Goal: Complete application form

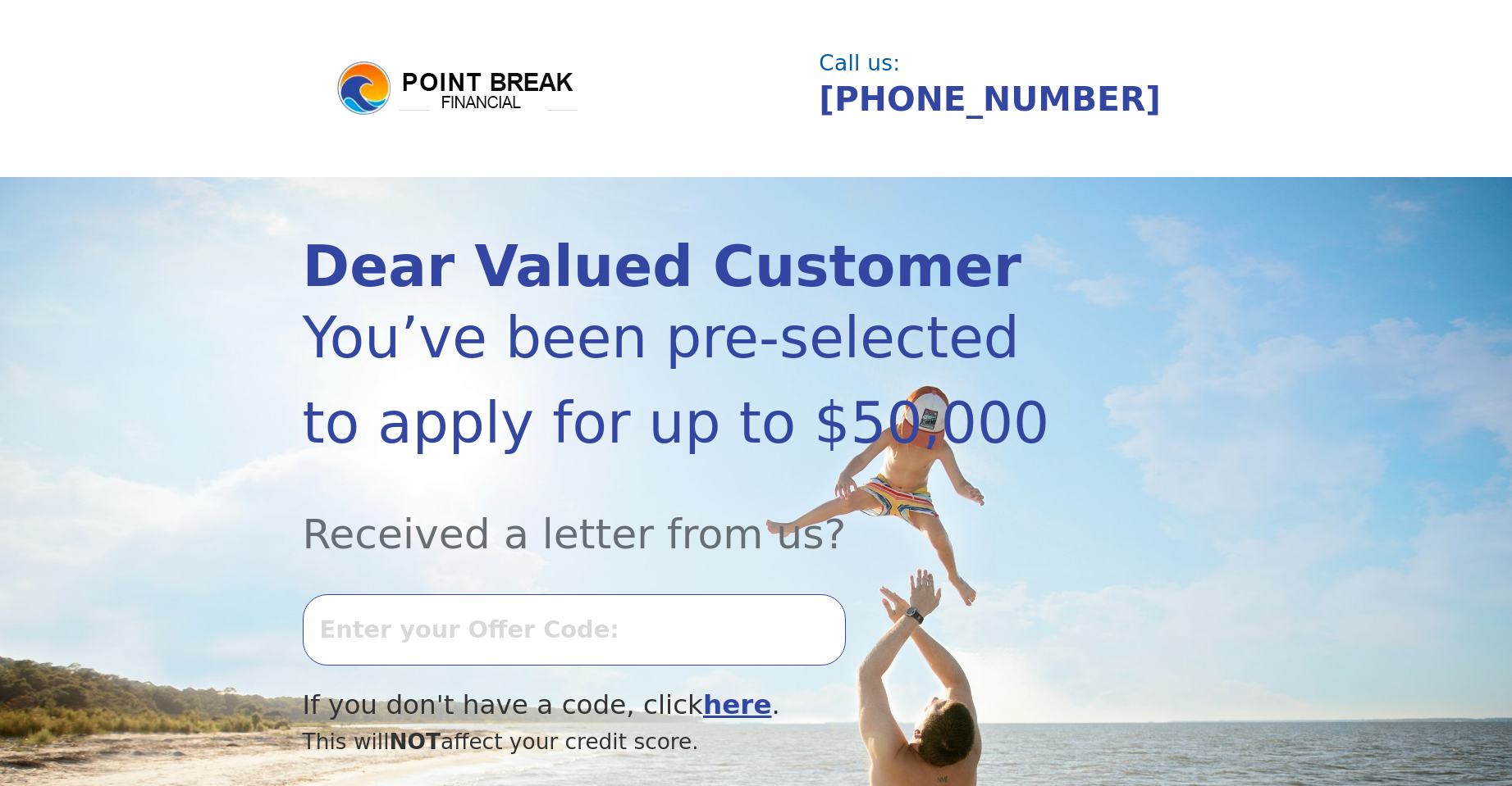
click at [722, 640] on input "text" at bounding box center [574, 629] width 543 height 70
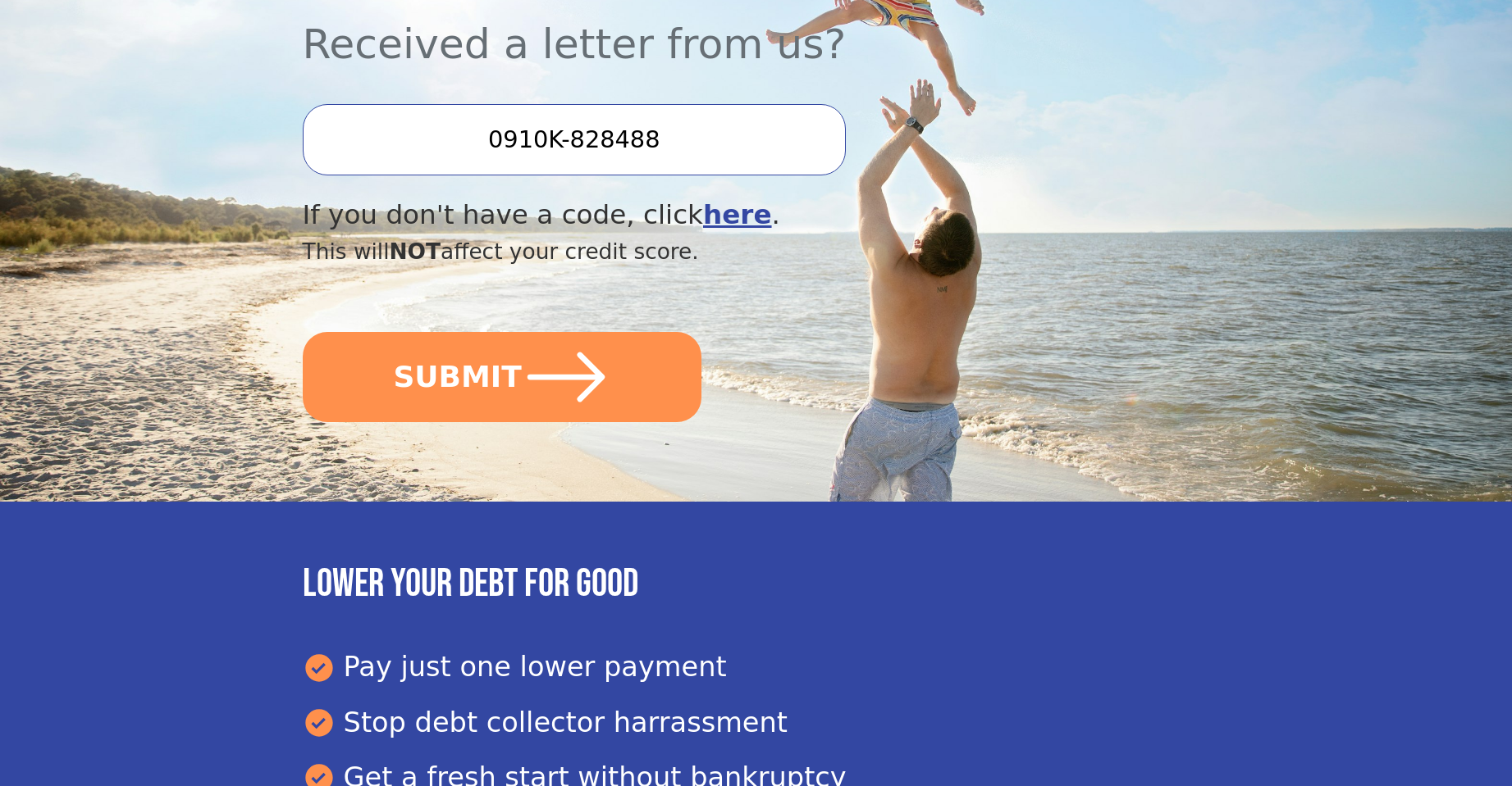
scroll to position [492, 0]
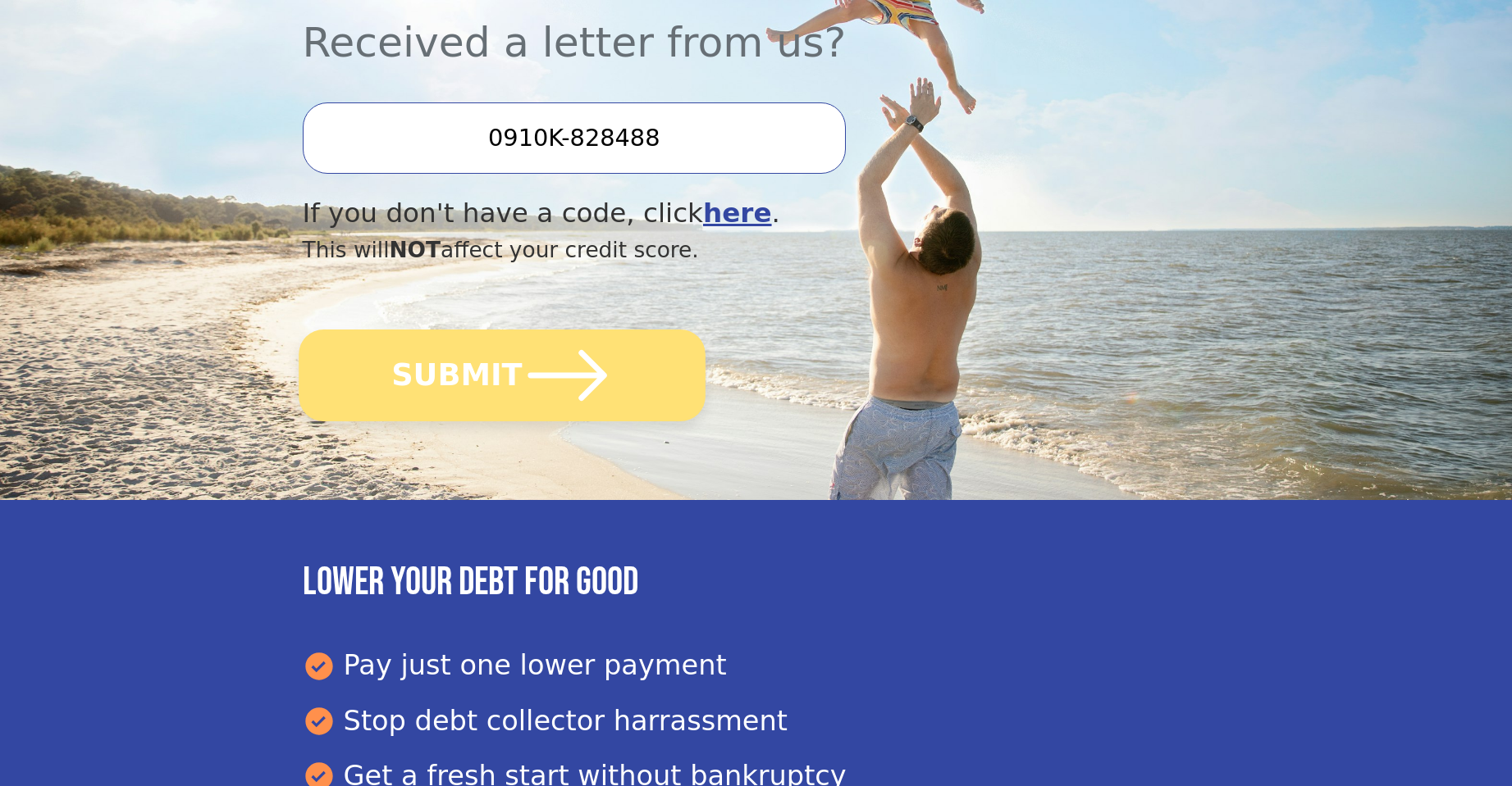
type input "0910K-828488"
click at [557, 370] on icon "submit" at bounding box center [566, 375] width 90 height 90
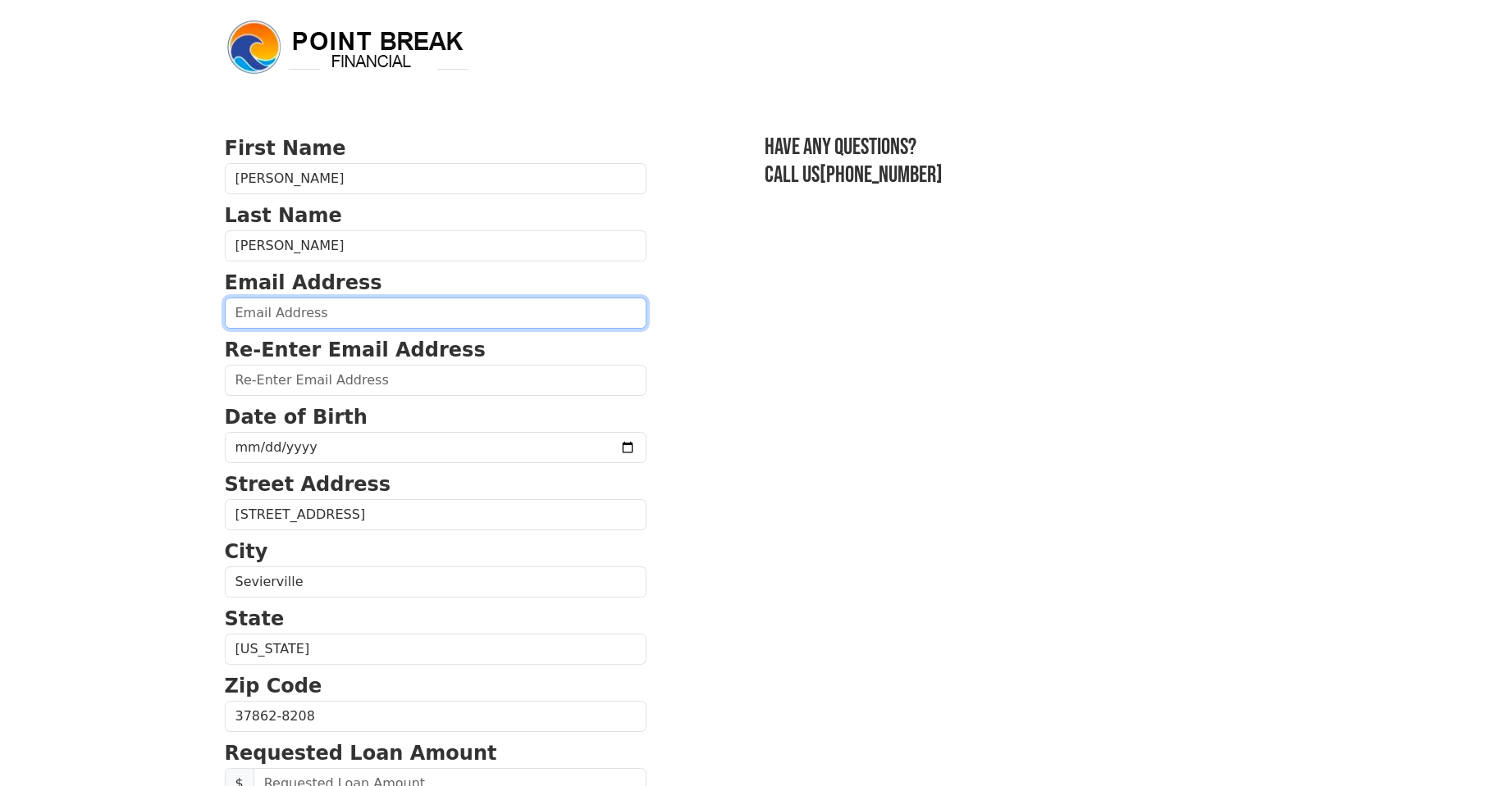
click at [383, 315] on input "email" at bounding box center [436, 313] width 421 height 32
type input "[EMAIL_ADDRESS][DOMAIN_NAME]"
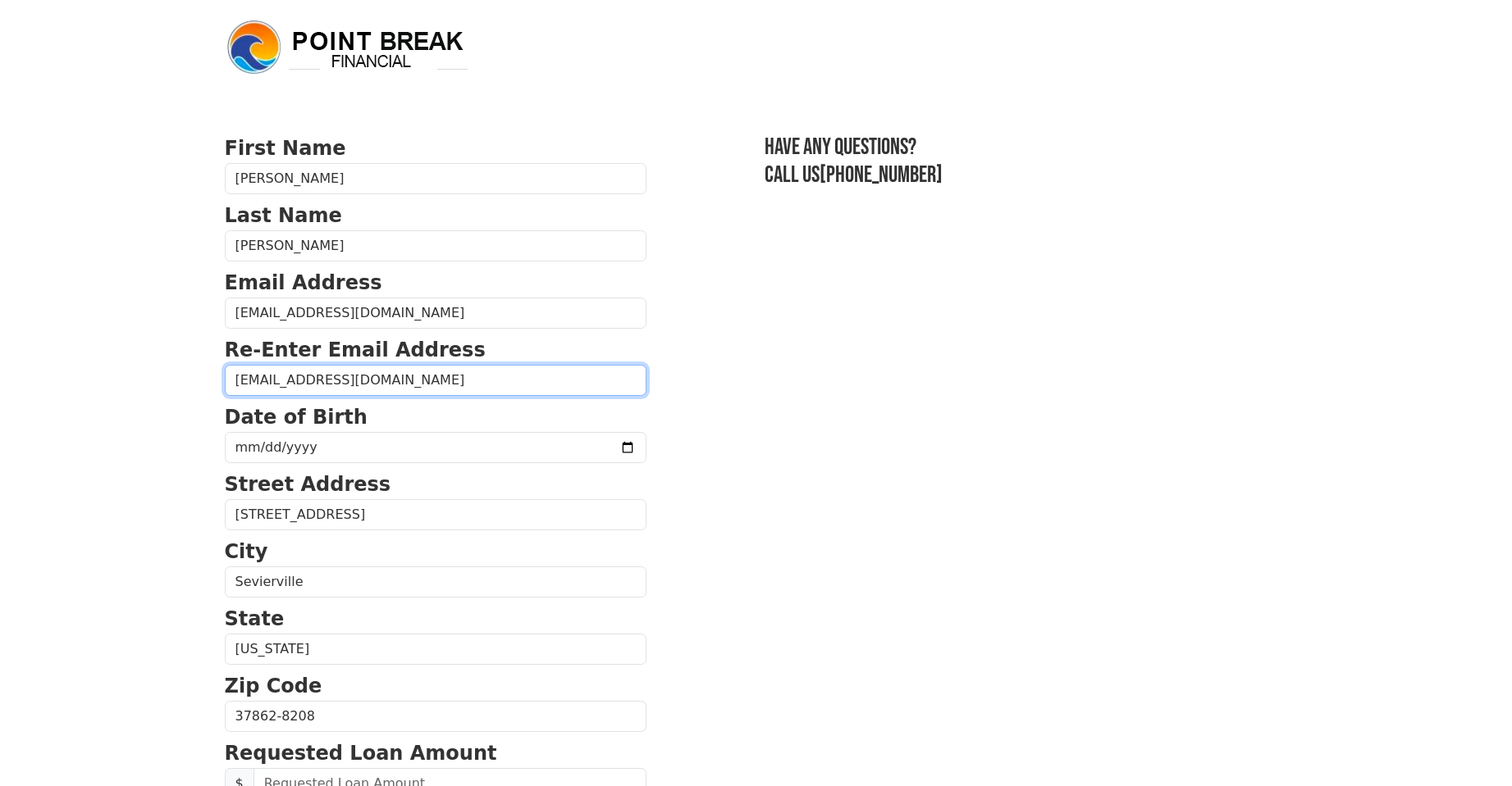
type input "[EMAIL_ADDRESS][DOMAIN_NAME]"
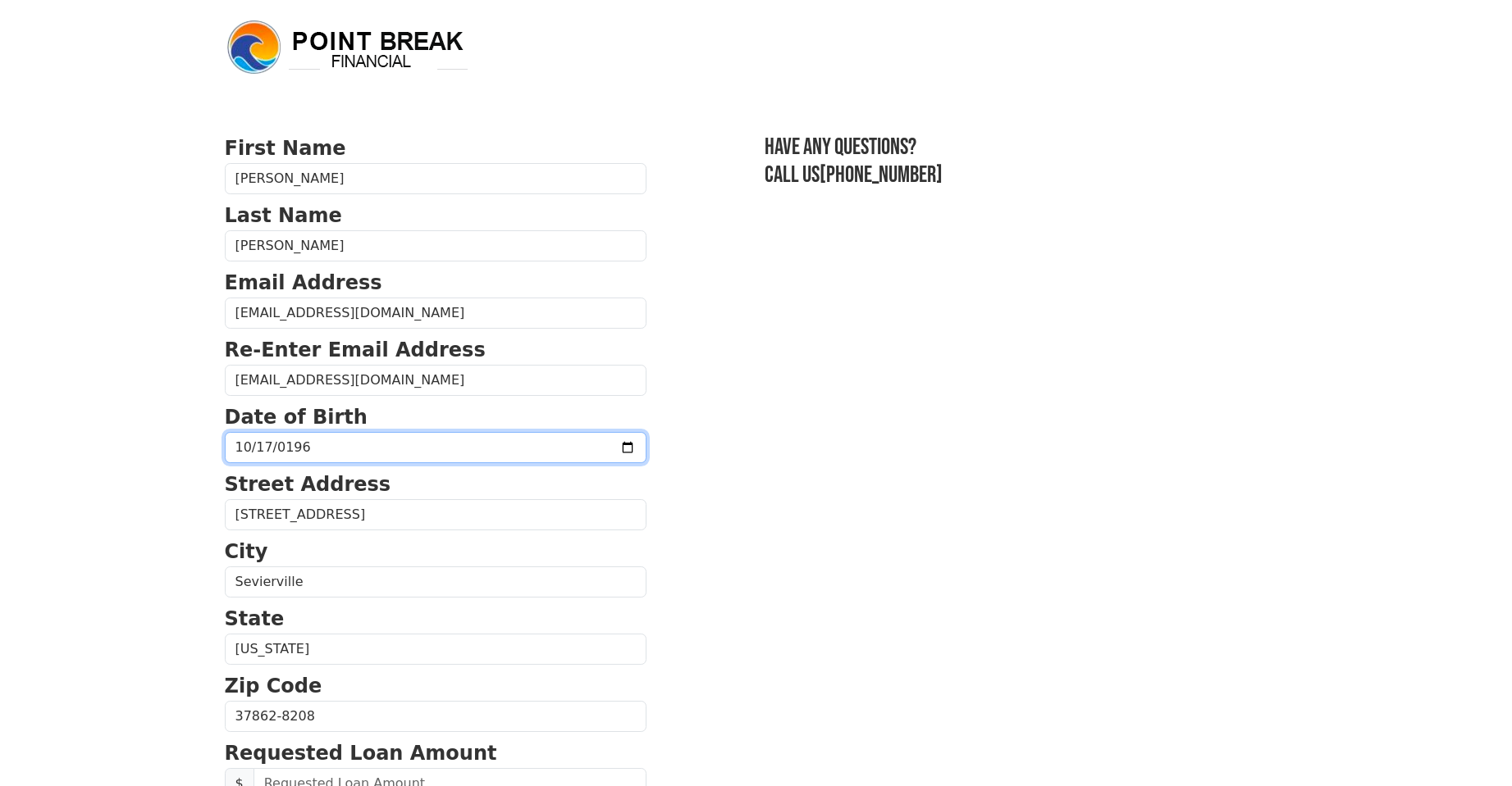
type input "[DATE]"
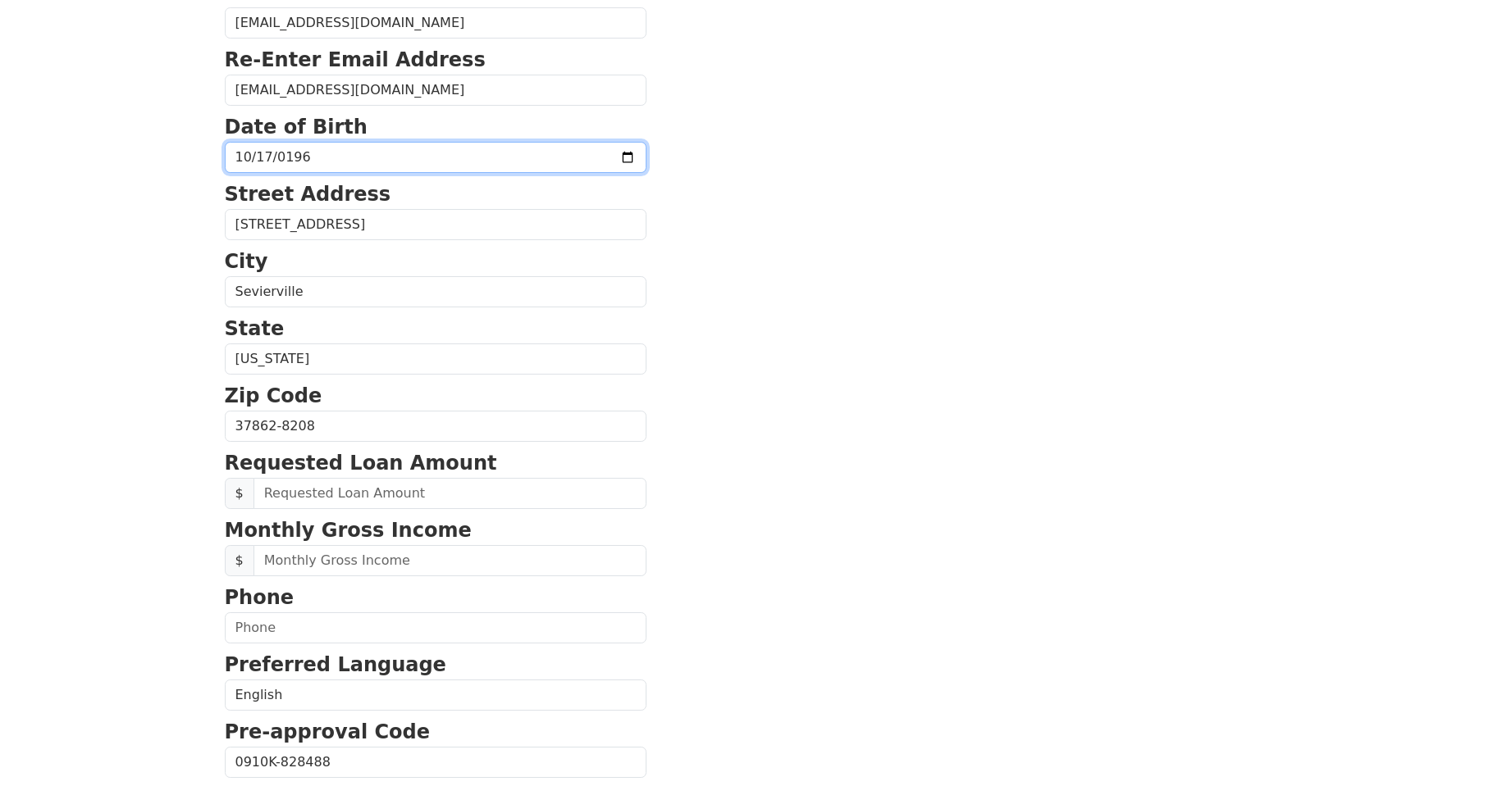
scroll to position [328, 0]
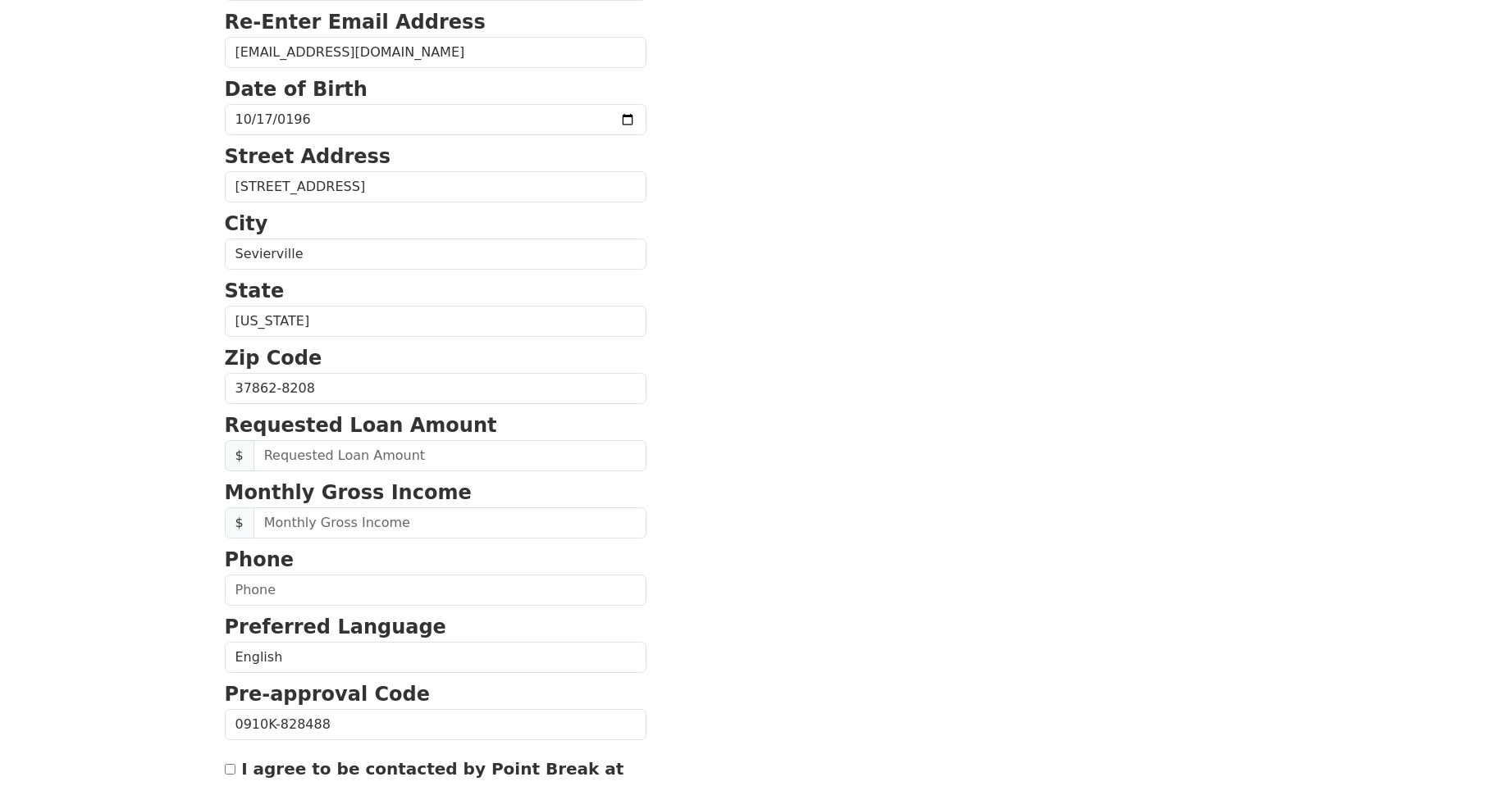
click at [714, 420] on section "First Name [PERSON_NAME] Last Name [PERSON_NAME] Email Address [EMAIL_ADDRESS][…" at bounding box center [756, 390] width 1063 height 1170
click at [358, 452] on input "text" at bounding box center [449, 456] width 393 height 32
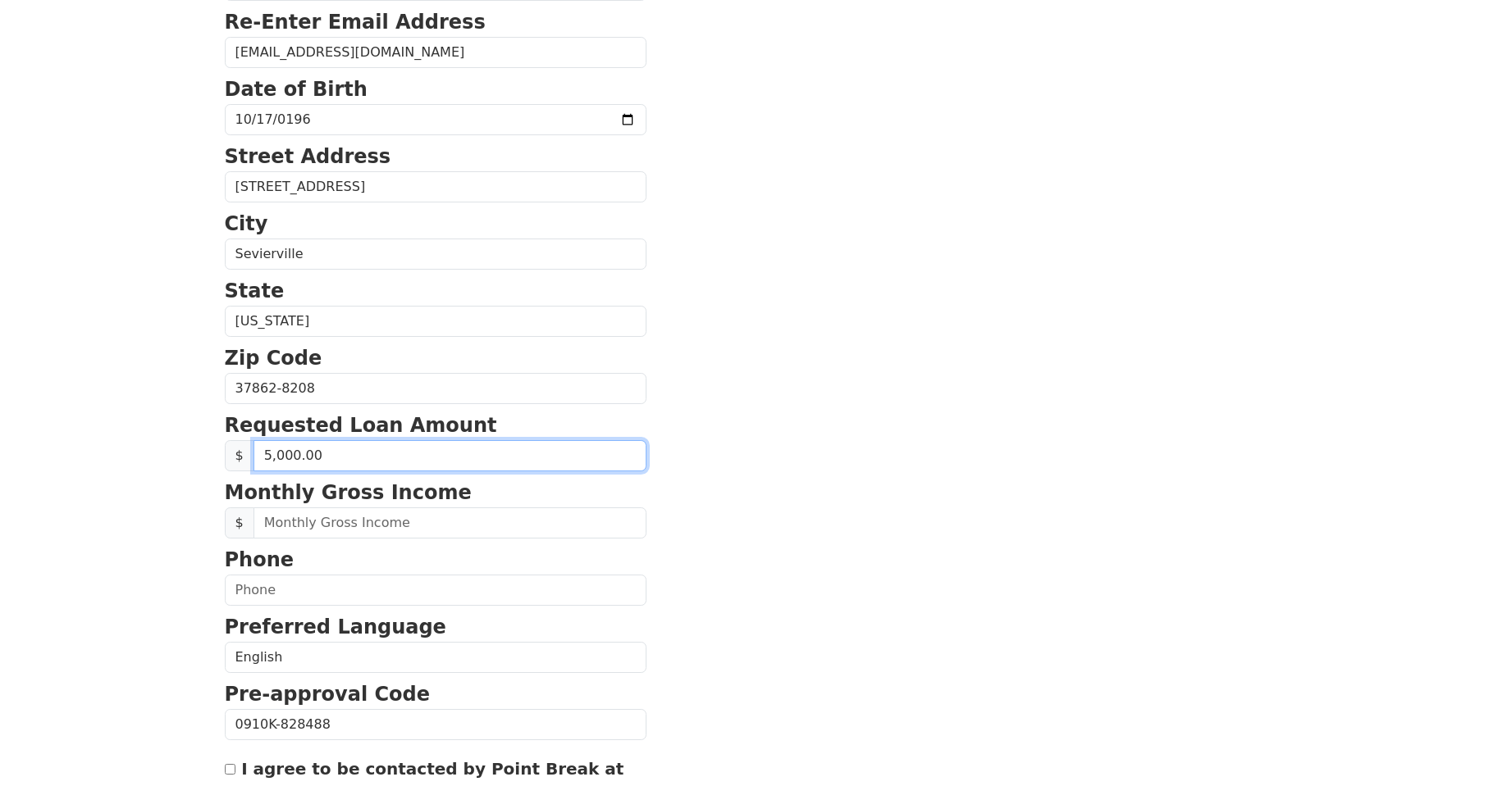
type input "50,000.00"
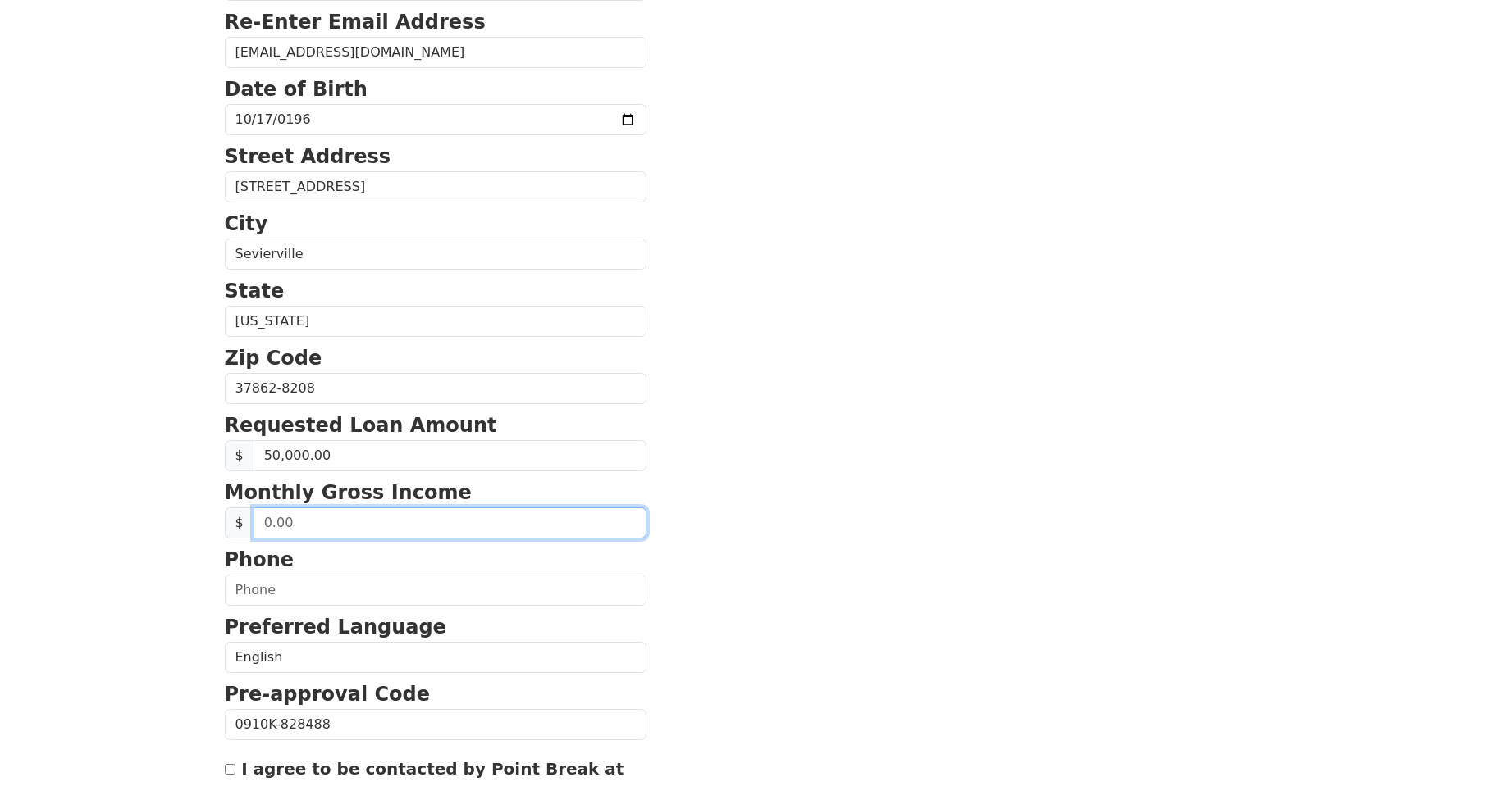
drag, startPoint x: 442, startPoint y: 529, endPoint x: 684, endPoint y: 538, distance: 242.2
click at [442, 529] on input "text" at bounding box center [449, 523] width 393 height 32
type input "5,615.00"
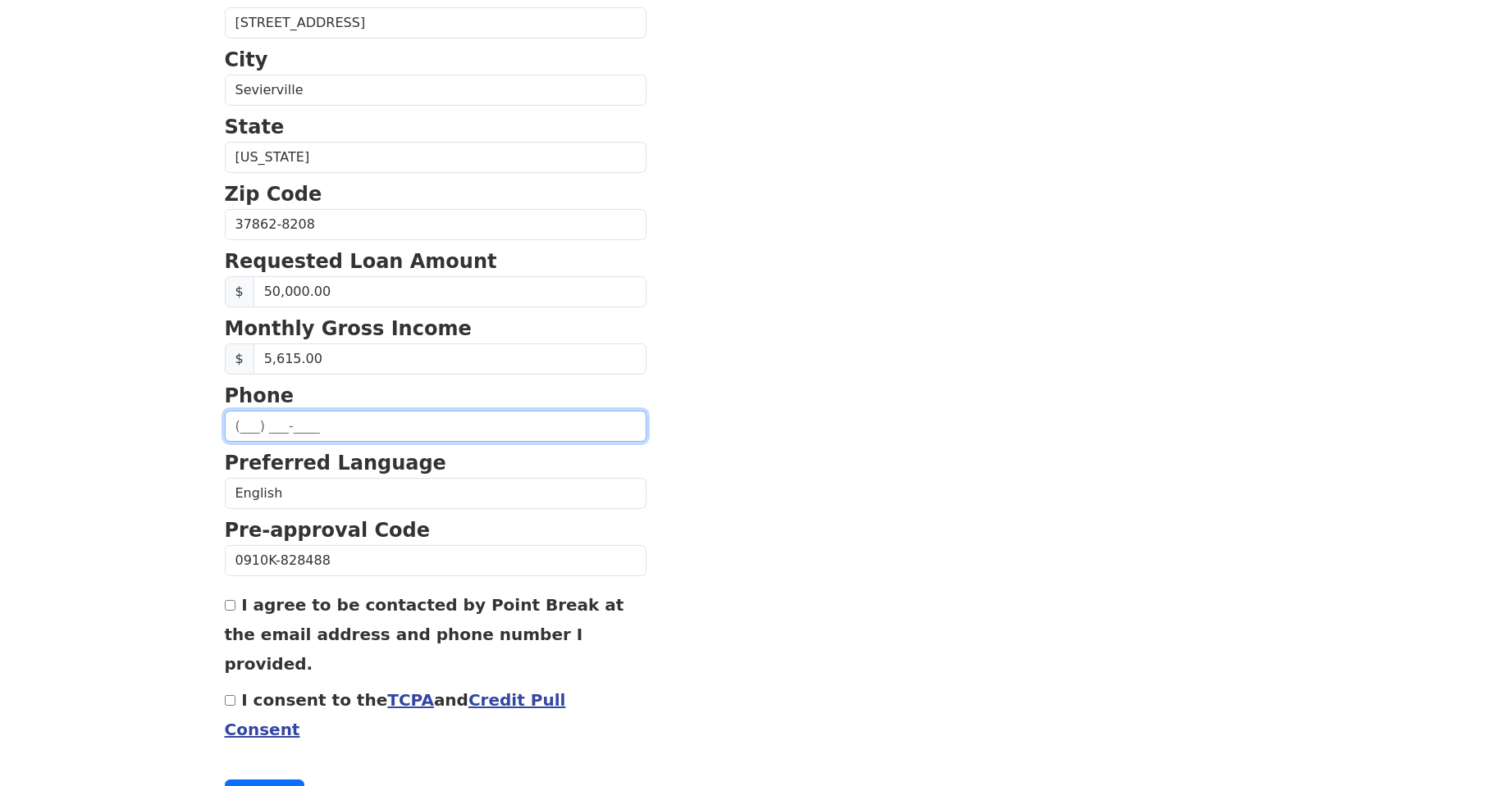
click at [380, 429] on input "text" at bounding box center [436, 426] width 421 height 32
type input "[PHONE_NUMBER]"
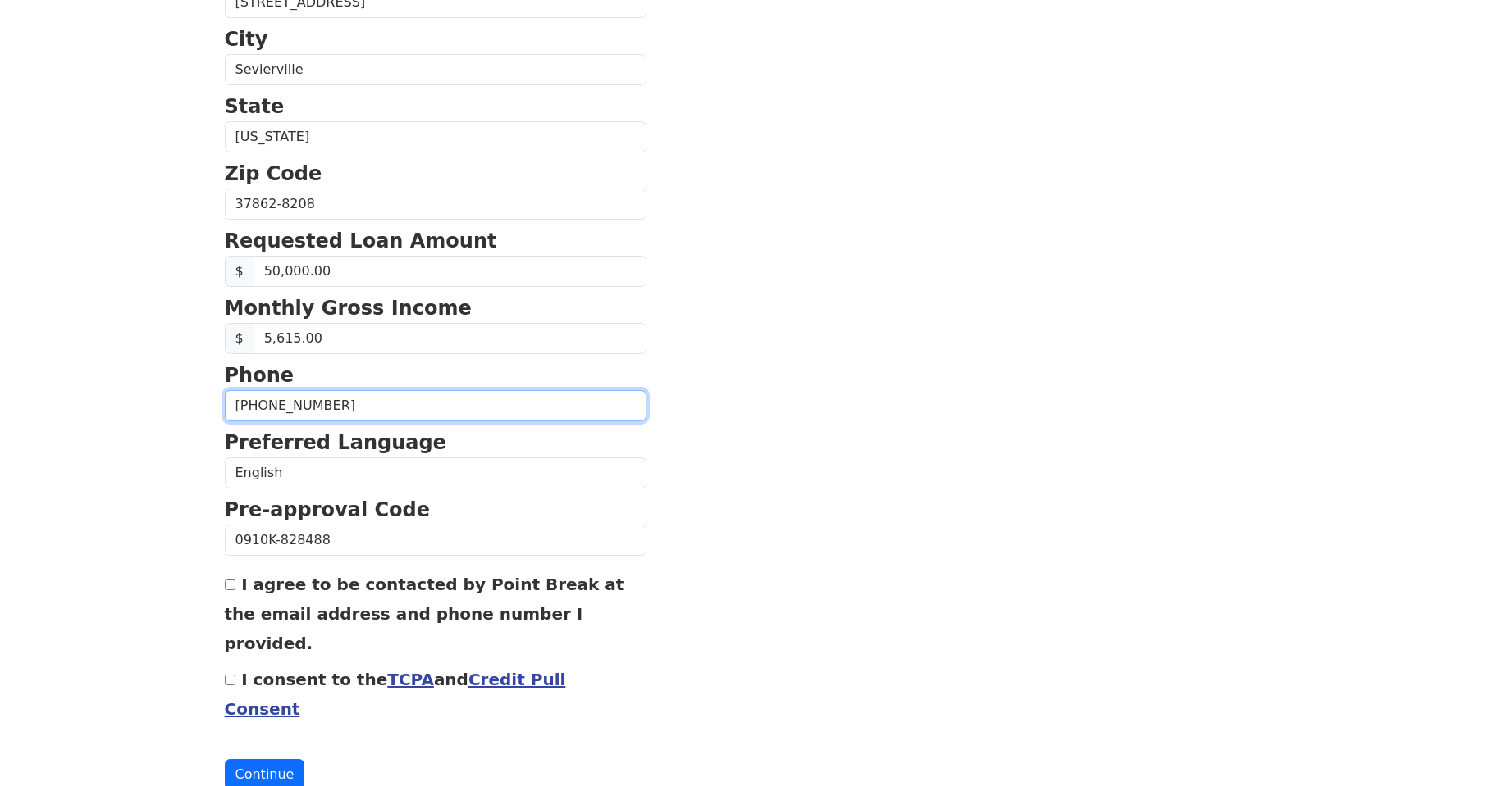
scroll to position [519, 0]
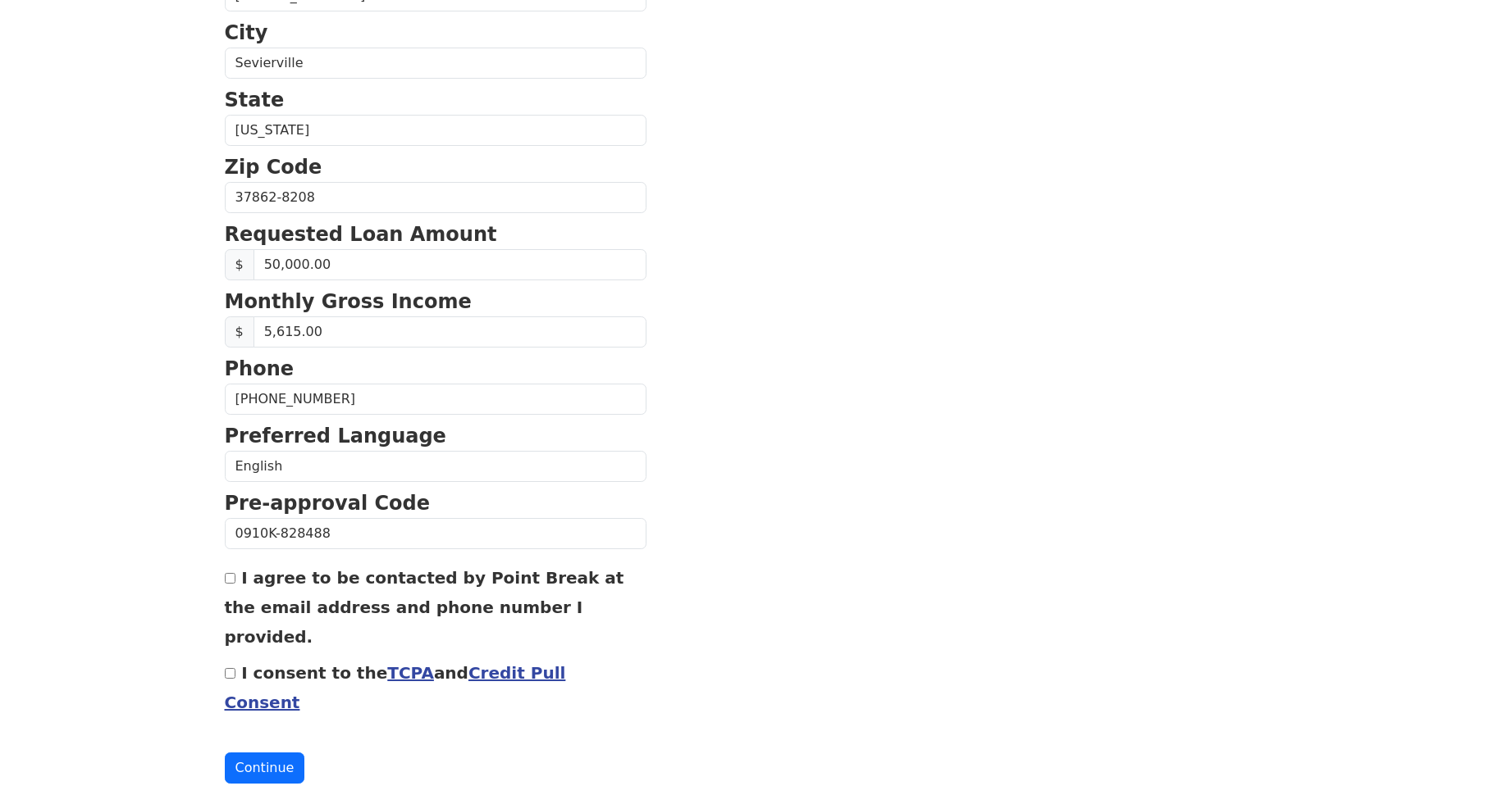
click at [231, 583] on input "I agree to be contacted by Point Break at the email address and phone number I …" at bounding box center [231, 579] width 11 height 11
checkbox input "true"
click at [229, 668] on input "I consent to the TCPA and Credit Pull Consent" at bounding box center [231, 673] width 11 height 11
checkbox input "true"
click at [271, 753] on button "Continue" at bounding box center [265, 768] width 80 height 32
